Goal: Task Accomplishment & Management: Manage account settings

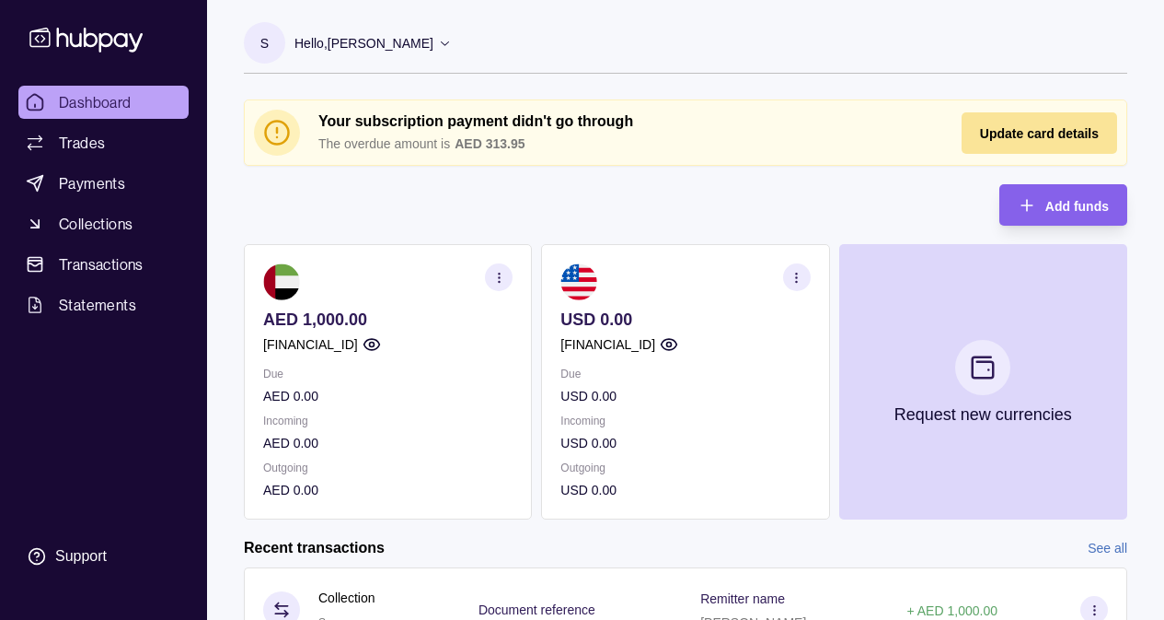
click at [1013, 141] on div "Update card details" at bounding box center [1039, 133] width 119 height 22
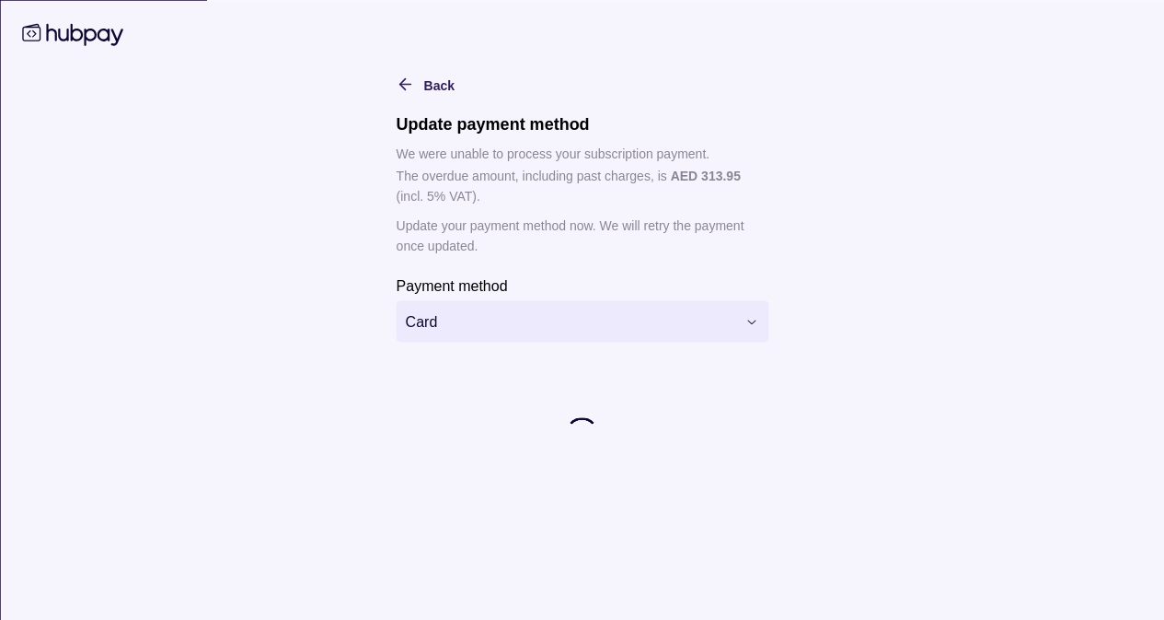
click at [614, 314] on html "**********" at bounding box center [582, 355] width 1164 height 711
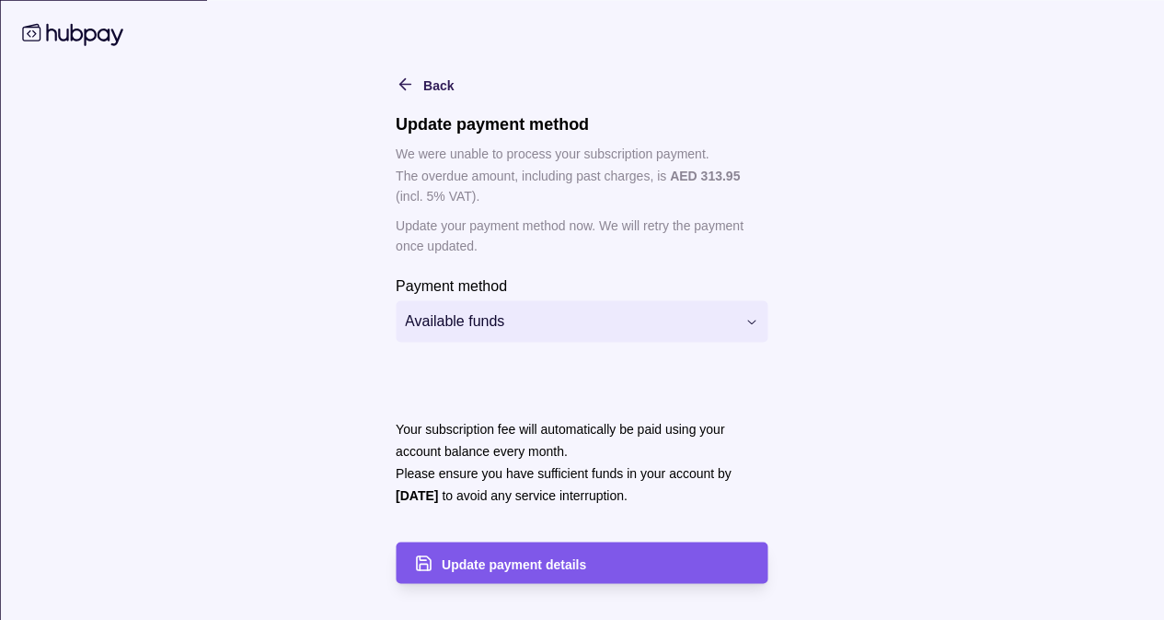
click at [568, 568] on span "Update payment details" at bounding box center [514, 563] width 145 height 15
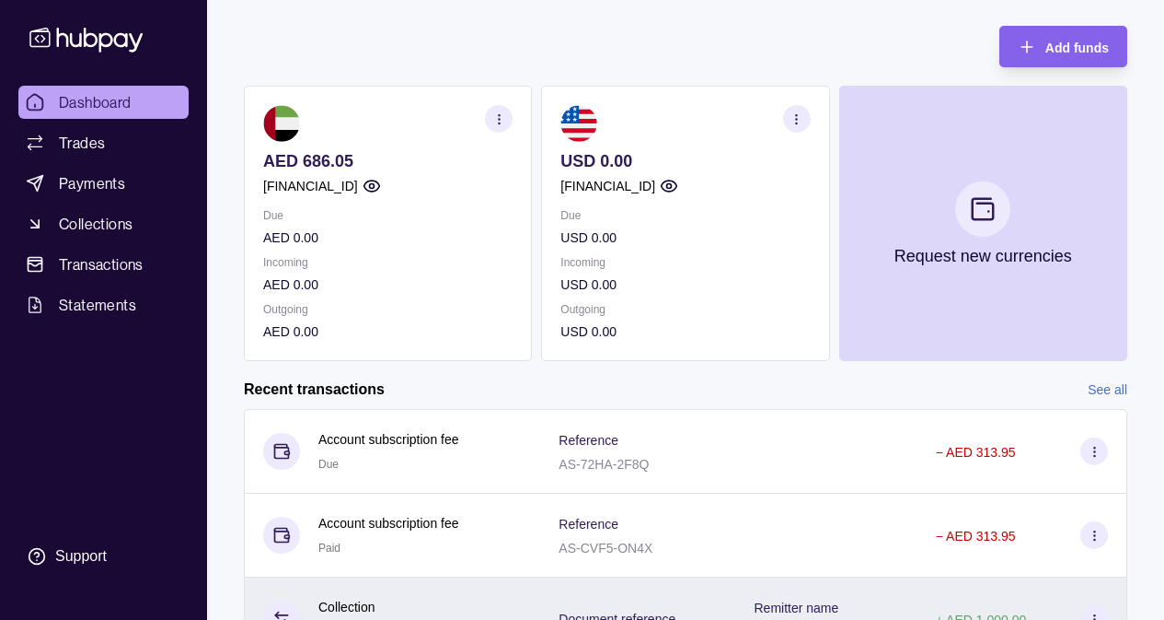
scroll to position [192, 0]
